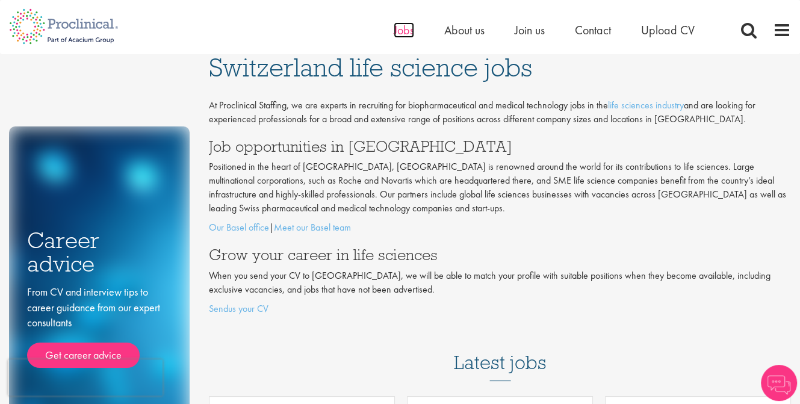
click at [400, 34] on span "Jobs" at bounding box center [404, 30] width 20 height 16
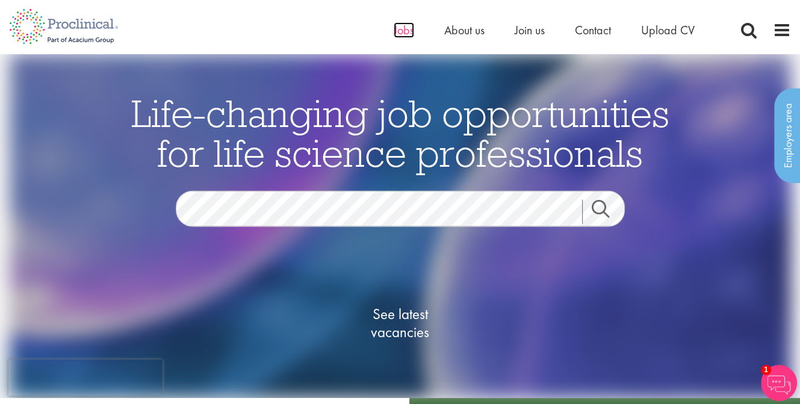
click at [410, 33] on span "Jobs" at bounding box center [404, 30] width 20 height 16
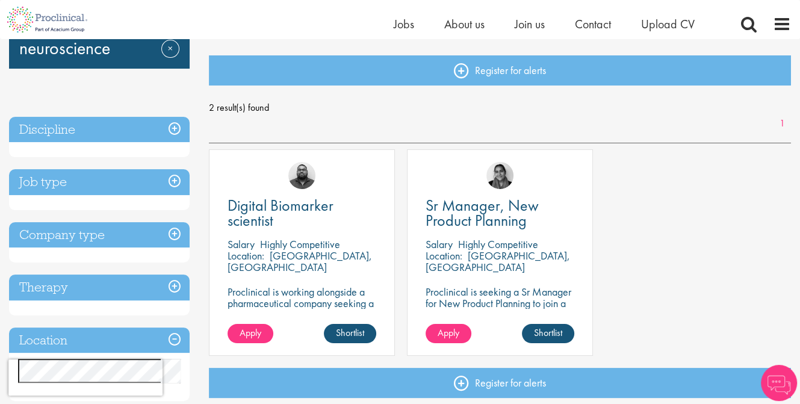
scroll to position [120, 0]
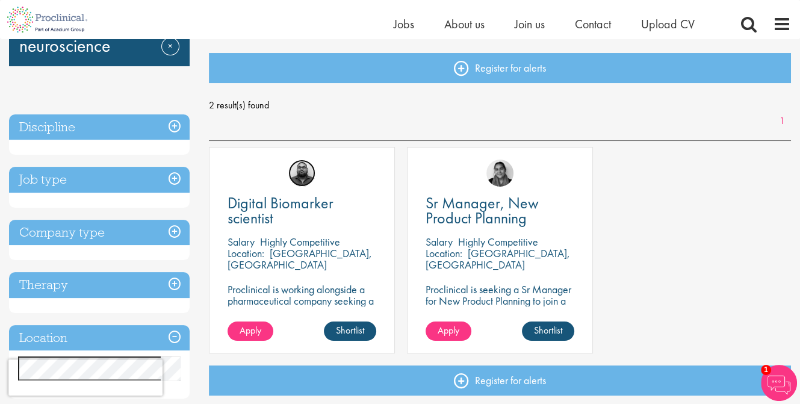
click at [298, 178] on img at bounding box center [301, 173] width 27 height 27
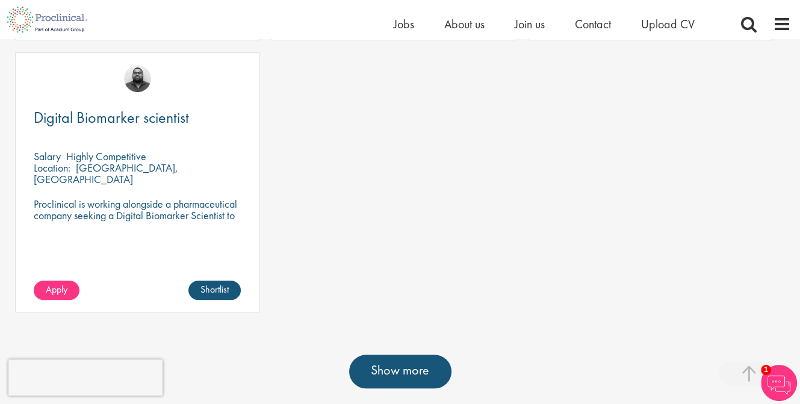
scroll to position [682, 0]
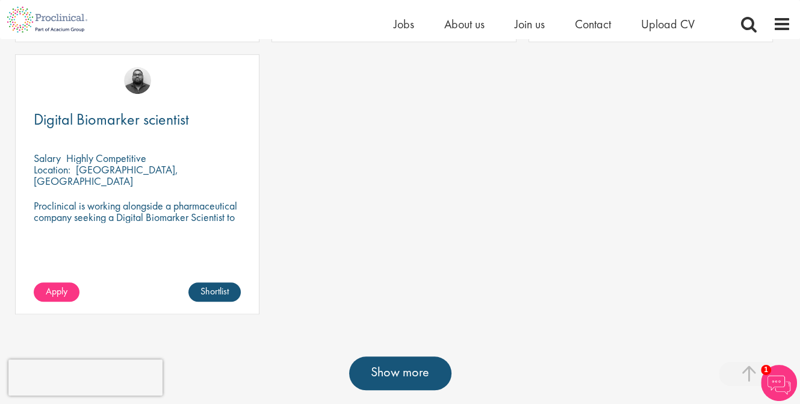
click at [137, 219] on p "Proclinical is working alongside a pharmaceutical company seeking a Digital Bio…" at bounding box center [137, 217] width 207 height 34
click at [415, 370] on link "Show more" at bounding box center [400, 373] width 102 height 34
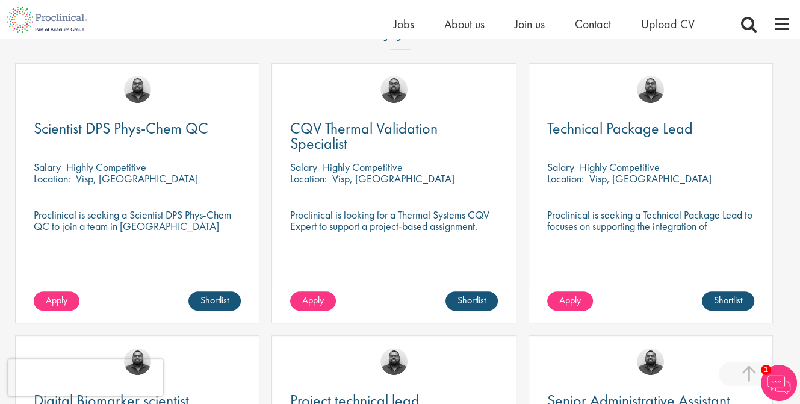
scroll to position [0, 0]
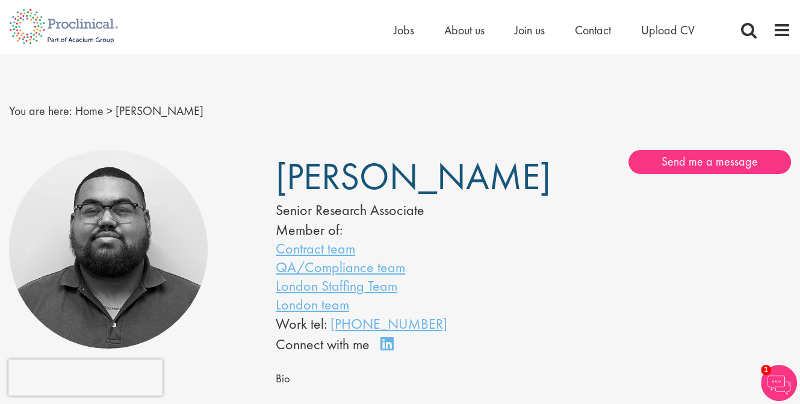
drag, startPoint x: 492, startPoint y: 184, endPoint x: 272, endPoint y: 187, distance: 220.4
click at [272, 187] on div "[PERSON_NAME] Senior Research Associate Member of: Contract team QA/Compliance …" at bounding box center [400, 252] width 267 height 205
copy span "[PERSON_NAME]"
